Goal: Information Seeking & Learning: Learn about a topic

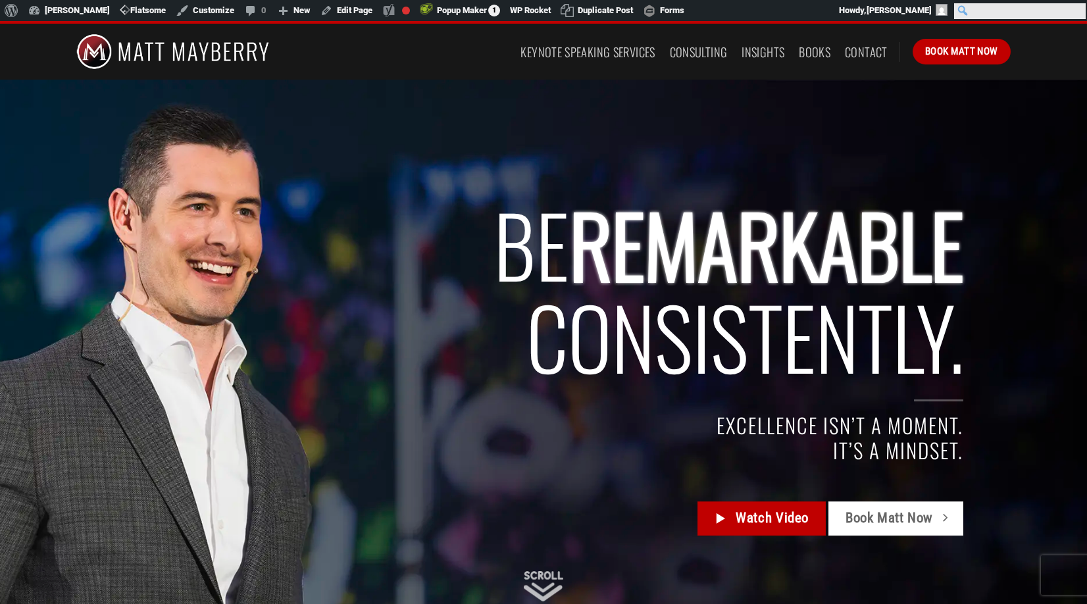
click at [1073, 9] on input "Search" at bounding box center [1020, 11] width 132 height 16
type input "discipline"
click input "Search" at bounding box center [0, 0] width 0 height 0
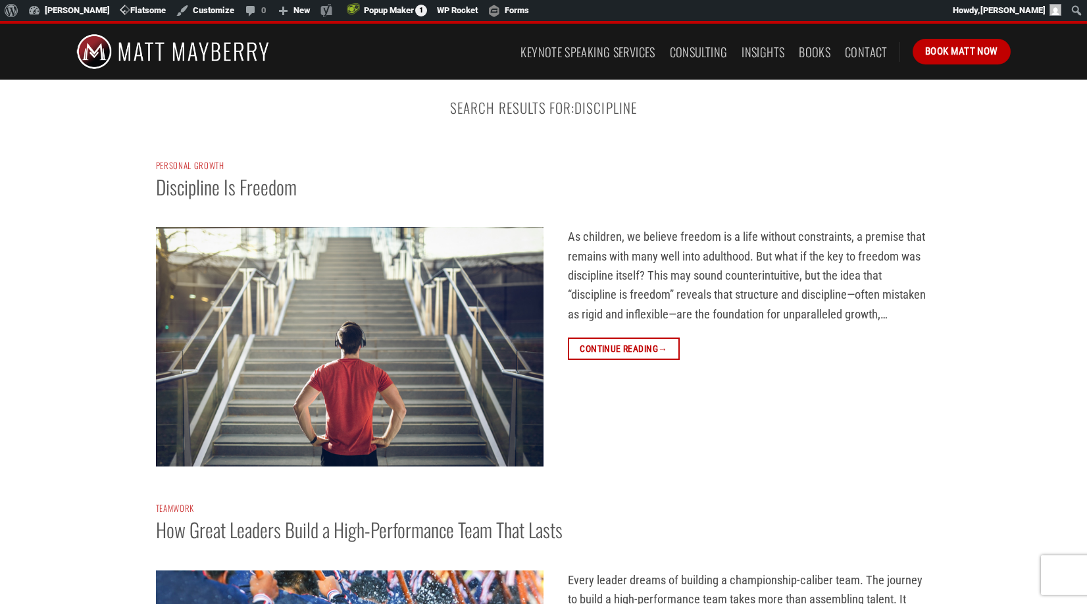
click at [332, 353] on img at bounding box center [350, 346] width 388 height 239
